Goal: Information Seeking & Learning: Learn about a topic

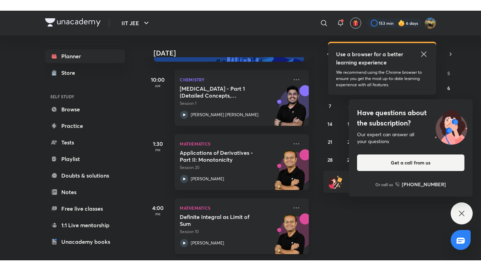
scroll to position [27, 0]
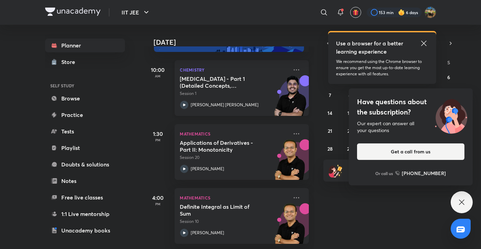
click at [219, 83] on h5 "[MEDICAL_DATA] - Part 1 (Detailed Concepts, Mechanism, Critical Thinking and Il…" at bounding box center [223, 82] width 86 height 14
